Goal: Complete application form: Complete application form

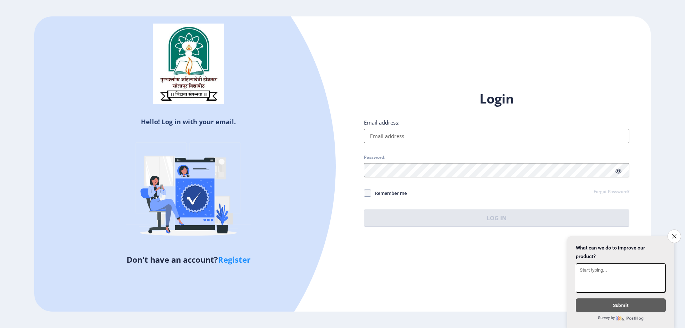
paste textarea "faridamulani83@gmail.com"
type textarea "faridamulani83@gmail.com"
click at [390, 141] on input "Email address:" at bounding box center [497, 136] width 266 height 14
click at [594, 271] on textarea "faridamulani83@gmail.com" at bounding box center [621, 277] width 90 height 29
drag, startPoint x: 649, startPoint y: 269, endPoint x: 447, endPoint y: 259, distance: 202.2
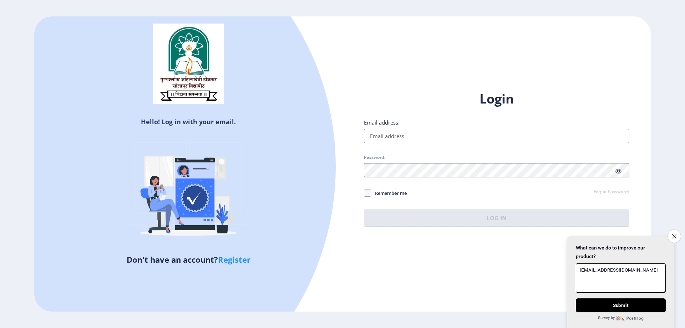
click at [447, 259] on body "Hello! Log in with your email. Don't have an account? Register Login Email addr…" at bounding box center [342, 164] width 685 height 328
click at [679, 234] on button "Close survey" at bounding box center [674, 236] width 15 height 15
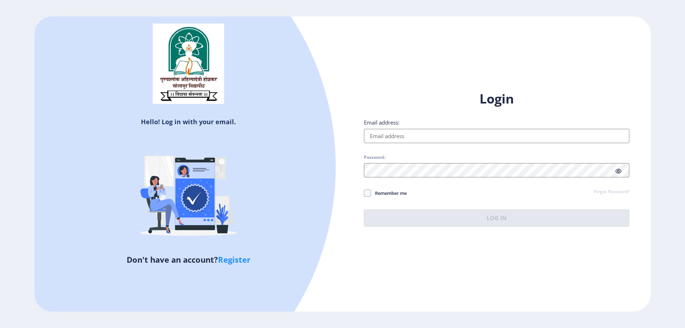
click at [405, 140] on input "Email address:" at bounding box center [497, 136] width 266 height 14
paste input "faridamulani83@gmail.com"
type input "faridamulani83@gmail.com"
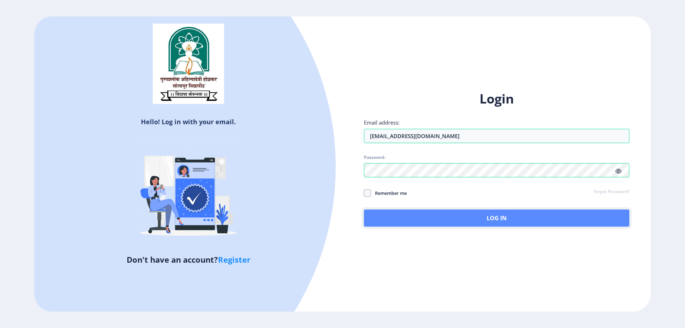
click at [500, 213] on button "Log In" at bounding box center [497, 217] width 266 height 17
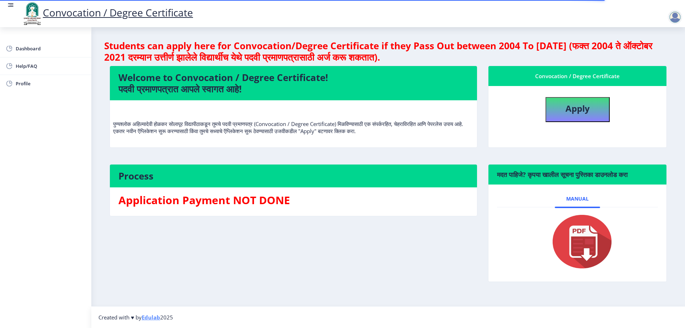
click at [315, 234] on div "Process Application Payment NOT DONE" at bounding box center [293, 228] width 379 height 128
click at [360, 124] on p "पुण्यश्लोक अहिल्यादेवी होळकर सोलापूर विद्यापीठाकडून तुमचे पदवी प्रमाणपत्र (Conv…" at bounding box center [293, 120] width 361 height 29
click at [341, 151] on div "Welcome to Convocation / Degree Certificate! पदवी प्रमाणपत्रात आपले स्वागत आहे!…" at bounding box center [293, 111] width 379 height 91
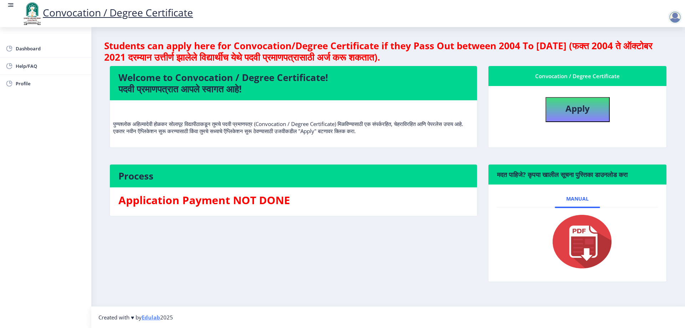
click at [274, 147] on nb-card-body "पुण्यश्लोक अहिल्यादेवी होळकर सोलापूर विद्यापीठाकडून तुमचे पदवी प्रमाणपत्र (Conv…" at bounding box center [293, 123] width 367 height 47
click at [574, 115] on button "Apply" at bounding box center [578, 109] width 64 height 25
select select
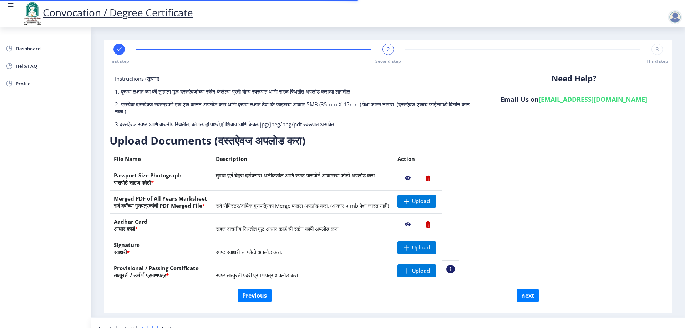
click at [589, 219] on div "Instructions (सूचना) 1. कृपया लक्षात घ्या की तुम्हाला मूळ दस्तऐवजांच्या स्कॅन क…" at bounding box center [388, 182] width 557 height 214
click at [430, 248] on span "Upload" at bounding box center [421, 247] width 18 height 7
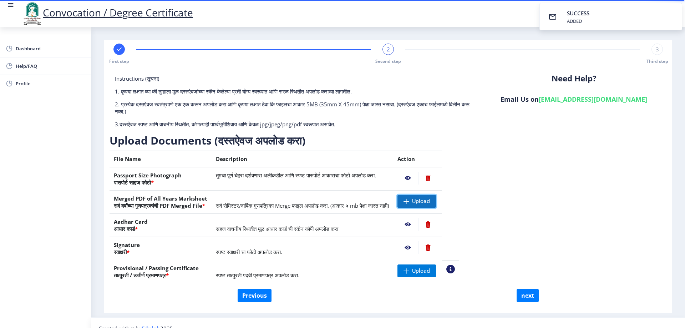
click at [430, 204] on span "Upload" at bounding box center [421, 201] width 18 height 7
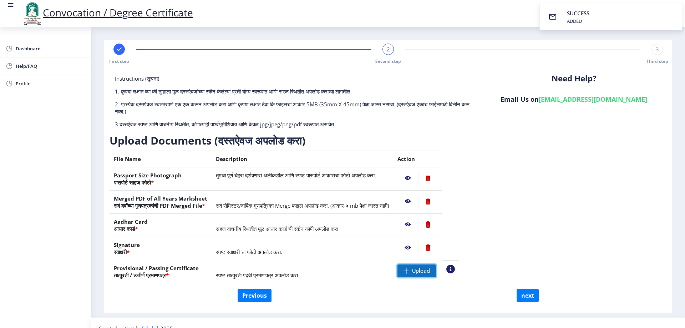
click at [430, 271] on span "Upload" at bounding box center [421, 270] width 18 height 7
click at [552, 210] on div "Instructions (सूचना) 1. कृपया लक्षात घ्या की तुम्हाला मूळ दस्तऐवजांच्या स्कॅन क…" at bounding box center [388, 182] width 557 height 214
click at [585, 229] on div "Instructions (सूचना) 1. कृपया लक्षात घ्या की तुम्हाला मूळ दस्तऐवजांच्या स्कॅन क…" at bounding box center [388, 182] width 557 height 214
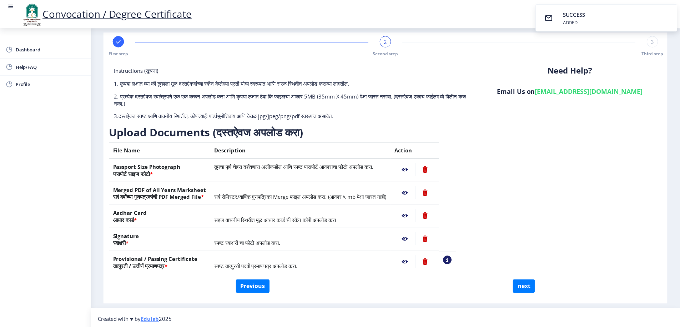
scroll to position [11, 0]
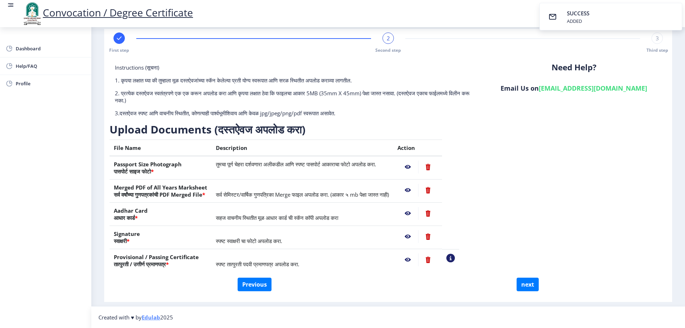
click at [418, 168] on nb-action at bounding box center [408, 167] width 21 height 13
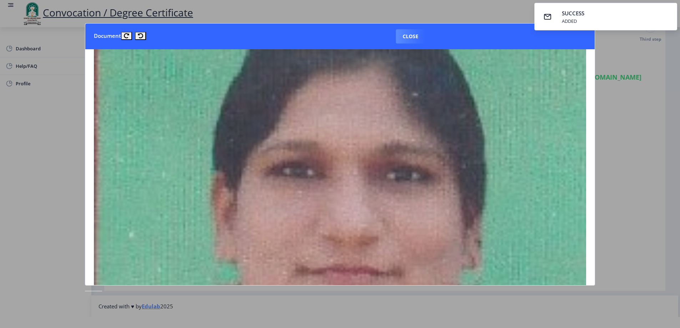
scroll to position [143, 0]
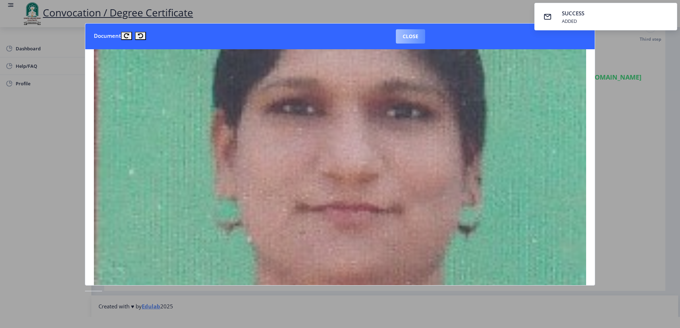
click at [414, 36] on button "Close" at bounding box center [410, 36] width 29 height 14
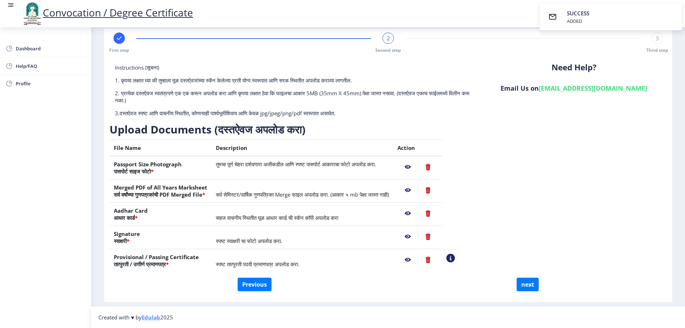
click at [418, 186] on nb-action at bounding box center [408, 190] width 21 height 13
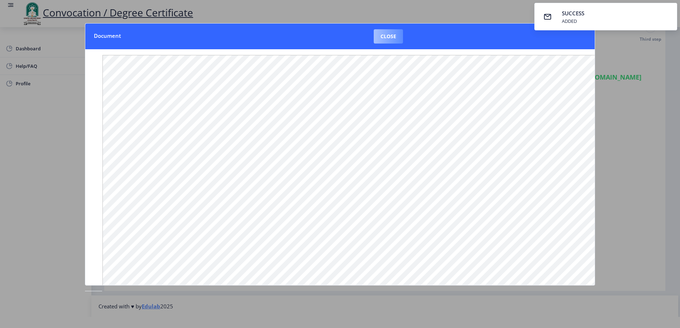
click at [391, 36] on button "Close" at bounding box center [388, 36] width 29 height 14
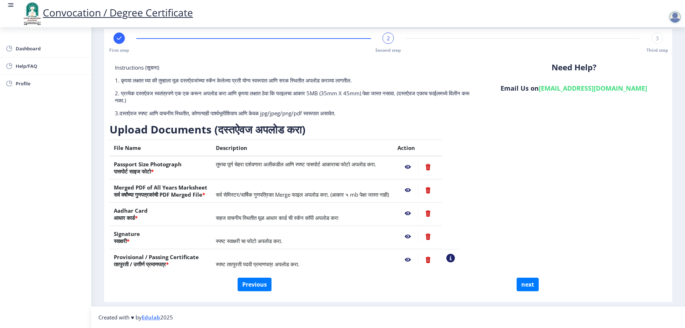
click at [418, 186] on nb-action at bounding box center [408, 190] width 21 height 13
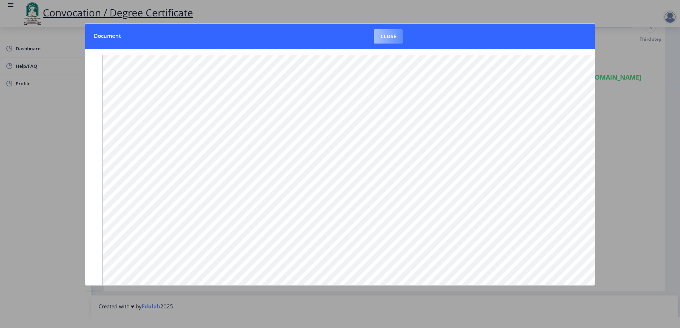
click at [398, 39] on button "Close" at bounding box center [388, 36] width 29 height 14
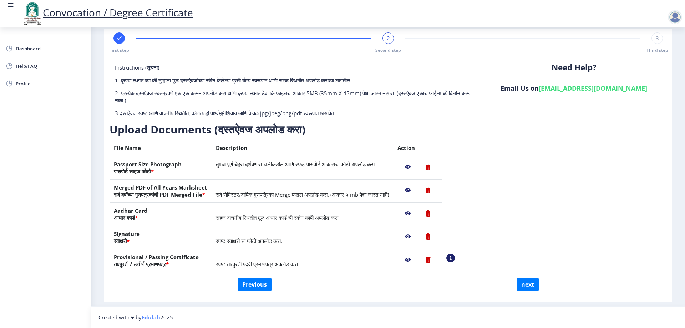
click at [418, 214] on nb-action at bounding box center [408, 213] width 21 height 13
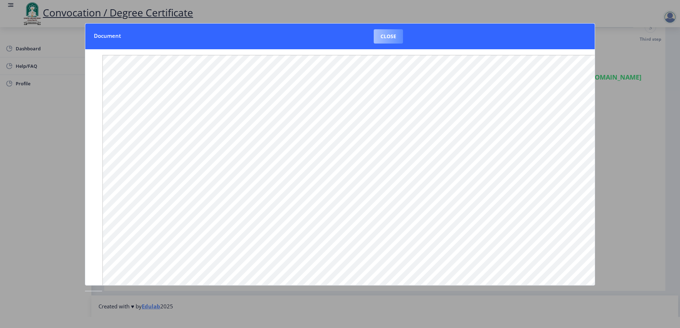
click at [392, 36] on button "Close" at bounding box center [388, 36] width 29 height 14
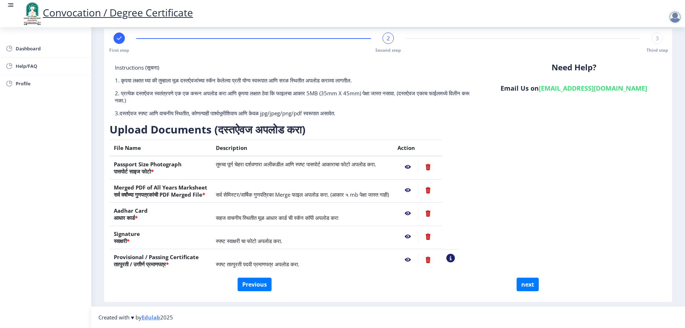
click at [418, 237] on nb-action at bounding box center [408, 236] width 21 height 13
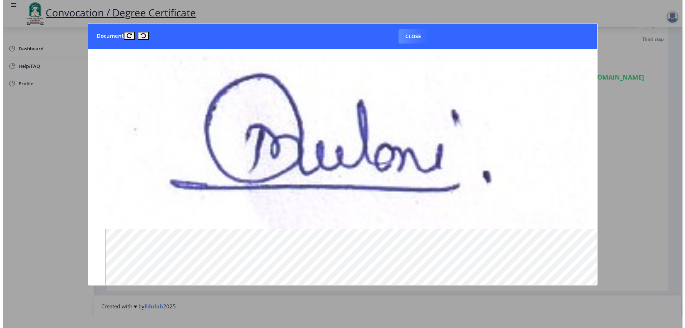
scroll to position [178, 0]
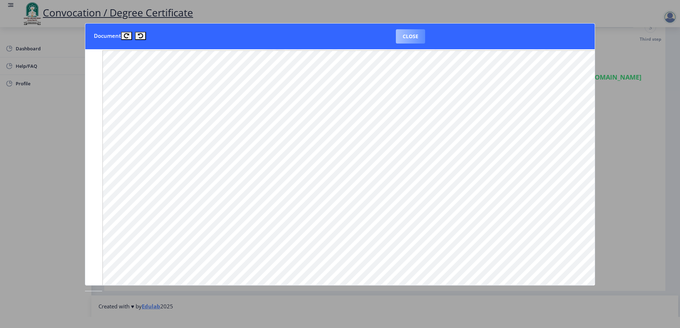
click at [413, 38] on button "Close" at bounding box center [410, 36] width 29 height 14
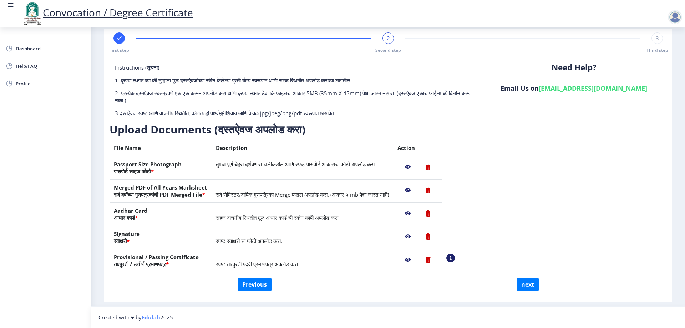
click at [418, 258] on nb-action at bounding box center [408, 259] width 21 height 13
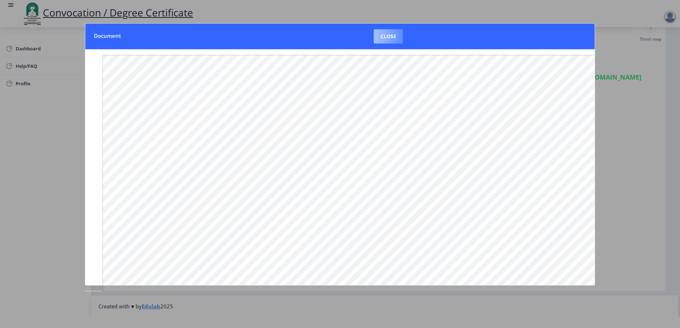
click at [392, 41] on button "Close" at bounding box center [388, 36] width 29 height 14
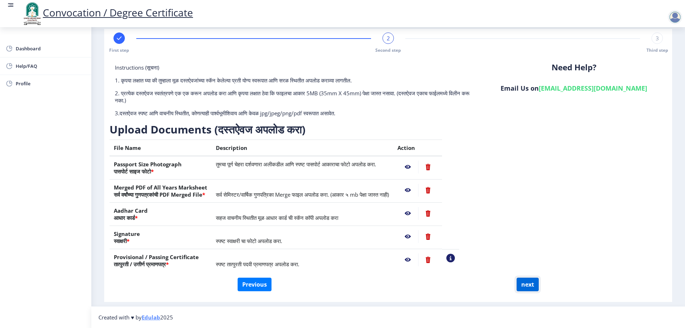
click at [520, 284] on button "next" at bounding box center [528, 285] width 22 height 14
select select
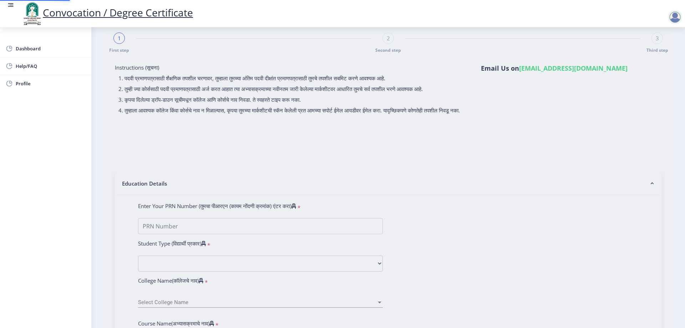
scroll to position [0, 0]
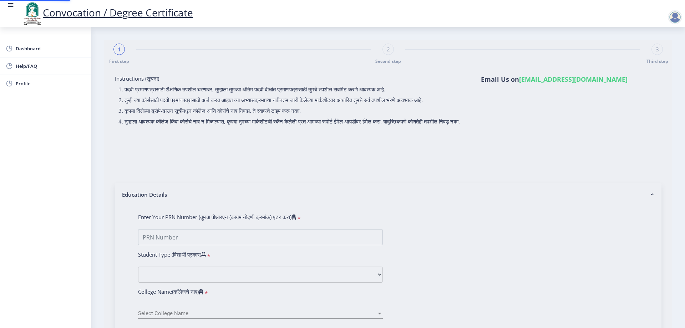
select select
type input "MULANI FARIDA HASAN"
select select
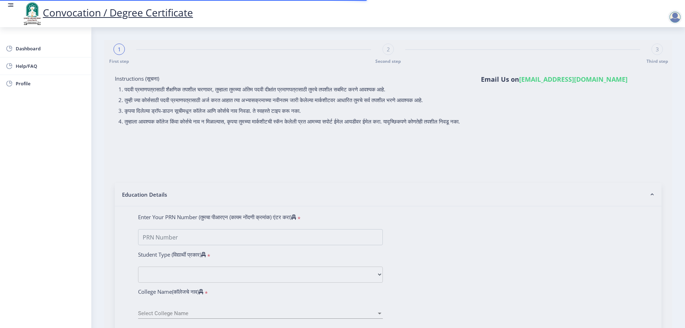
type input "2017032500285457"
select select "External"
select select "2019"
select select "March"
select select "Grade B+"
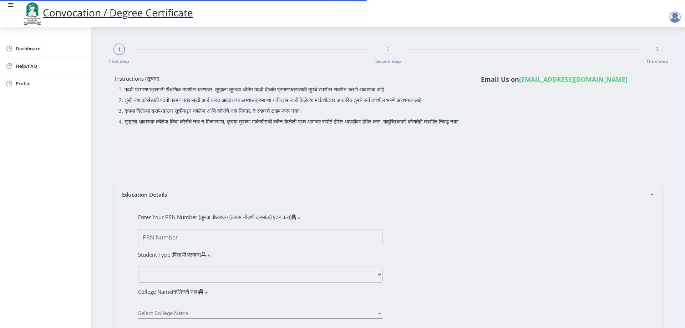
type input "566820"
type input "NAJMUN"
select select "Hindi"
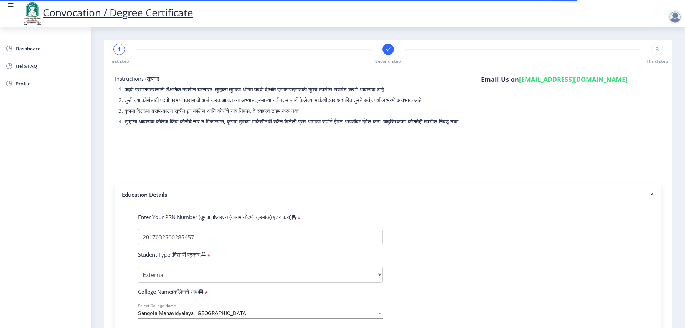
select select
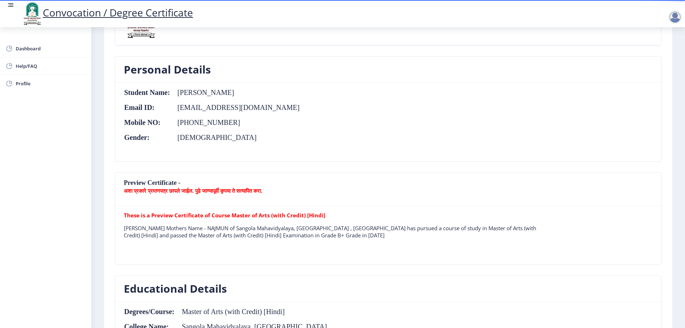
scroll to position [71, 0]
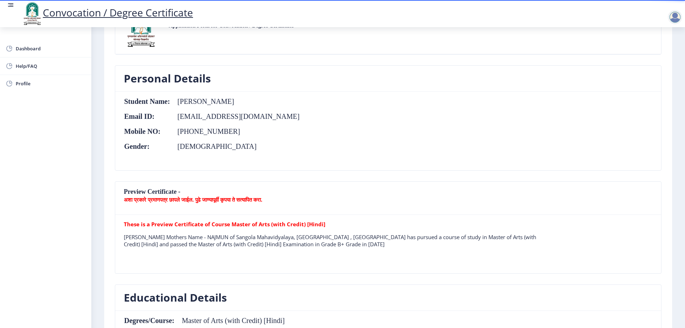
click at [174, 208] on nb-card-header "Preview Certificate - अशा प्रकारे प्रमाणपत्र छापले जाईल. पुढे जाण्यापूर्वी कृपय…" at bounding box center [388, 198] width 546 height 33
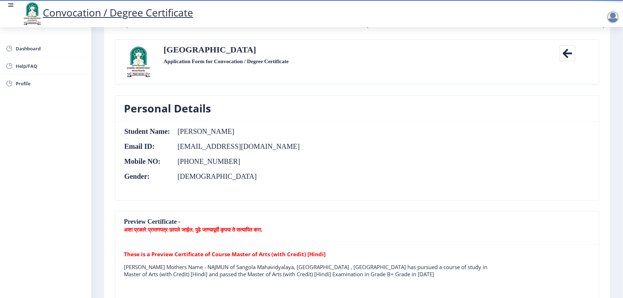
scroll to position [36, 0]
drag, startPoint x: 177, startPoint y: 132, endPoint x: 263, endPoint y: 139, distance: 86.3
click at [263, 139] on nb-card-body "Student Name: MULANI FARIDA HASAN Email ID: faridamulani83@gmail.com Mobile NO:…" at bounding box center [357, 161] width 484 height 79
drag, startPoint x: 176, startPoint y: 149, endPoint x: 315, endPoint y: 149, distance: 138.8
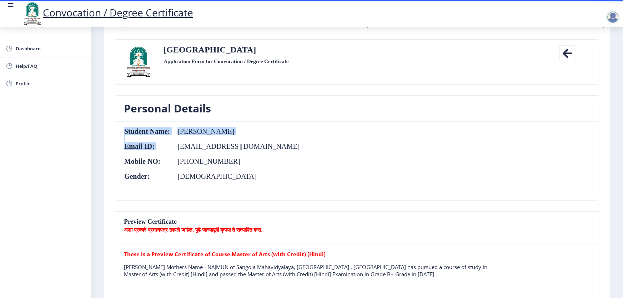
click at [315, 149] on nb-card-body "Student Name: MULANI FARIDA HASAN Email ID: faridamulani83@gmail.com Mobile NO:…" at bounding box center [357, 161] width 484 height 79
click at [315, 148] on nb-card-body "Student Name: MULANI FARIDA HASAN Email ID: faridamulani83@gmail.com Mobile NO:…" at bounding box center [357, 161] width 484 height 79
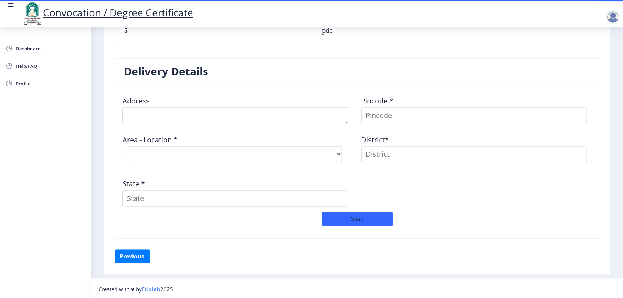
scroll to position [542, 0]
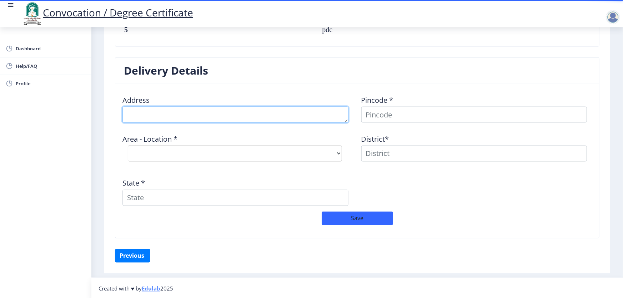
click at [168, 111] on textarea at bounding box center [235, 115] width 226 height 16
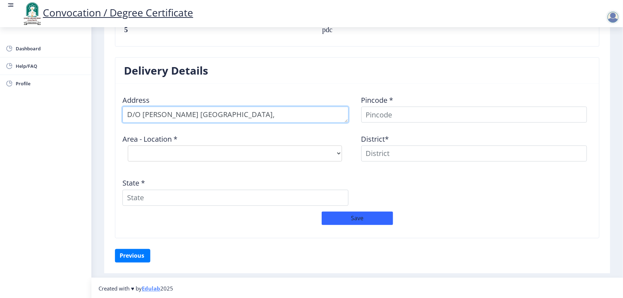
type textarea "D/O HASAN MULANI,LAXMI DAHIWADI ROAD,AP-ANDHALGAON"
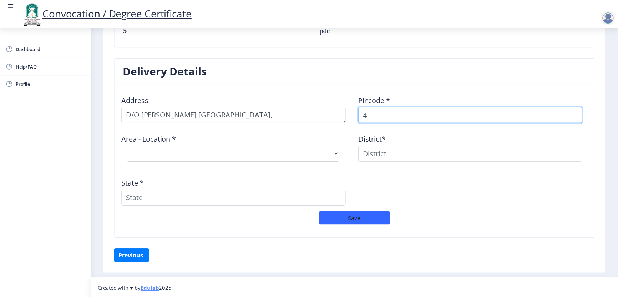
scroll to position [536, 0]
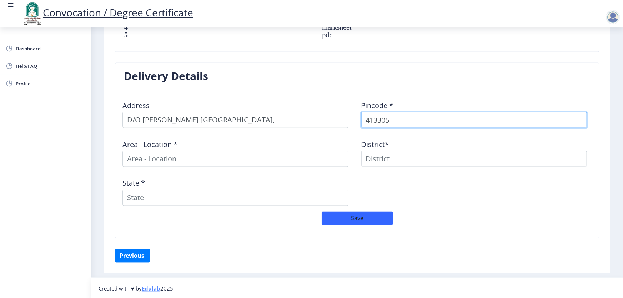
type input "413305"
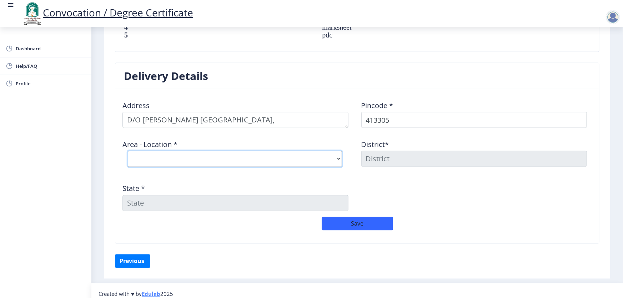
click at [221, 156] on select "Select Area Location Andhalgaon B.O Arali B.O Borale B.O Bramhapuri B.O Dongarg…" at bounding box center [235, 159] width 214 height 16
select select "1: Object"
click at [128, 151] on select "Select Area Location Andhalgaon B.O Arali B.O Borale B.O Bramhapuri B.O Dongarg…" at bounding box center [235, 159] width 214 height 16
type input "SOLAPUR"
type input "Maharashtra"
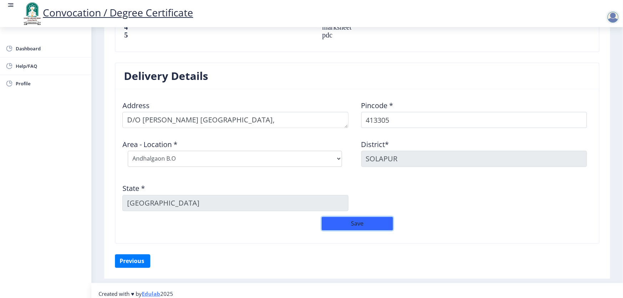
click at [355, 220] on button "Save" at bounding box center [357, 224] width 71 height 14
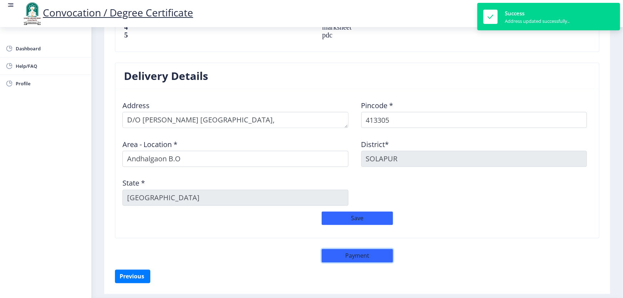
click at [353, 254] on button "Payment" at bounding box center [357, 256] width 71 height 14
select select "sealed"
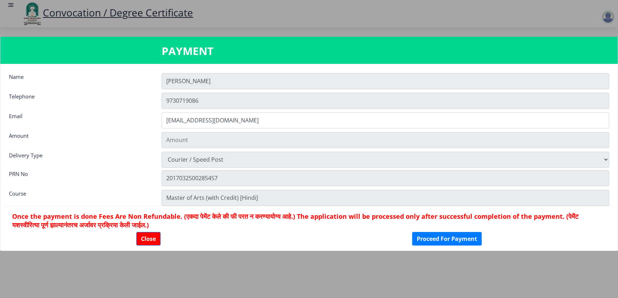
type input "1885"
click at [289, 249] on nb-card-footer "Once the payment is done Fees Are Non Refundable. (एकदा पेमेंट केले की फी परत न…" at bounding box center [309, 228] width 611 height 45
click at [425, 236] on button "Proceed For Payment" at bounding box center [447, 239] width 70 height 14
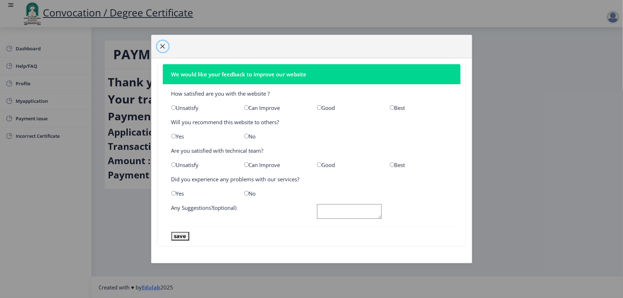
click at [162, 46] on span "button" at bounding box center [163, 47] width 6 height 6
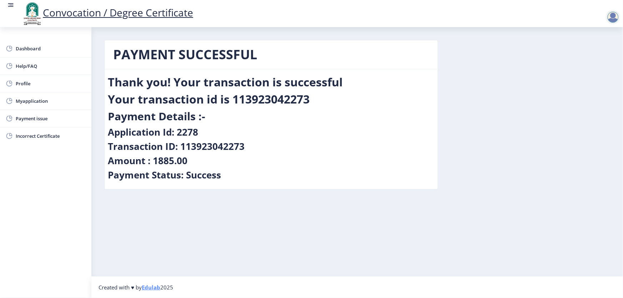
click at [280, 229] on nb-layout-column "PAYMENT SUCCESSFUL Thank you! Your transaction is successful Your transaction i…" at bounding box center [356, 151] width 531 height 249
click at [217, 121] on div "Payment Details :-" at bounding box center [271, 117] width 327 height 17
click at [38, 102] on span "Myapplication" at bounding box center [51, 101] width 70 height 9
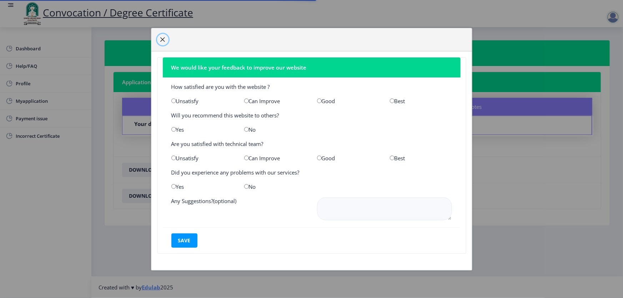
click at [164, 39] on span "button" at bounding box center [163, 40] width 6 height 6
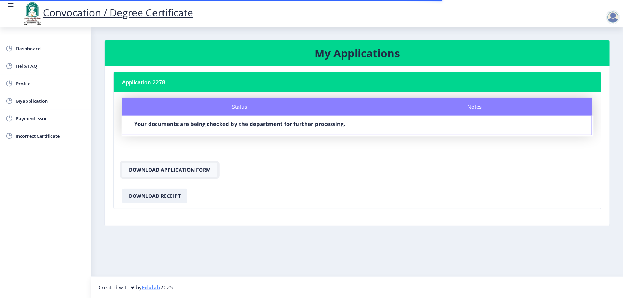
click at [150, 164] on button "Download Application Form" at bounding box center [169, 170] width 95 height 14
click at [164, 195] on button "Download Receipt" at bounding box center [154, 196] width 65 height 14
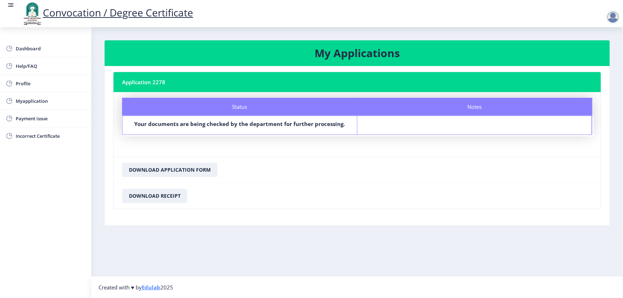
click at [613, 21] on div at bounding box center [613, 17] width 14 height 14
click at [566, 37] on span "Log out" at bounding box center [572, 36] width 46 height 9
